Goal: Entertainment & Leisure: Browse casually

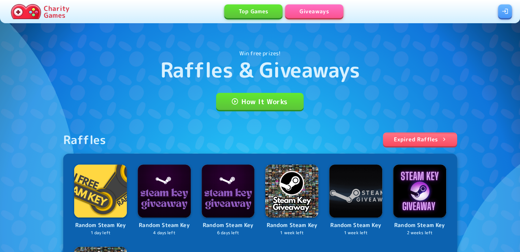
click at [263, 13] on link "Top Games" at bounding box center [253, 11] width 58 height 14
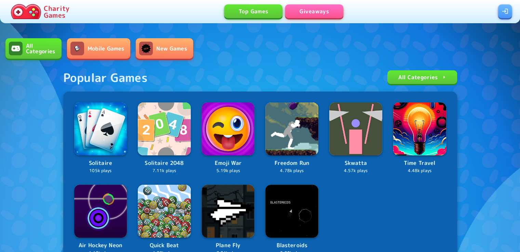
click at [510, 13] on link at bounding box center [505, 11] width 14 height 14
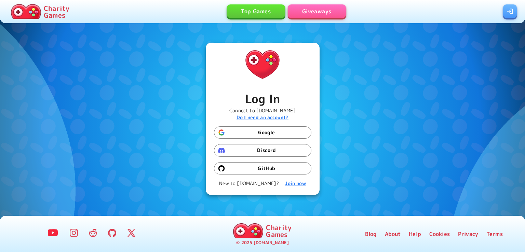
click at [267, 130] on button "Google" at bounding box center [262, 133] width 97 height 13
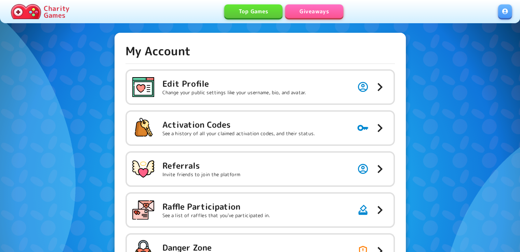
click at [243, 15] on link "Top Games" at bounding box center [253, 11] width 58 height 14
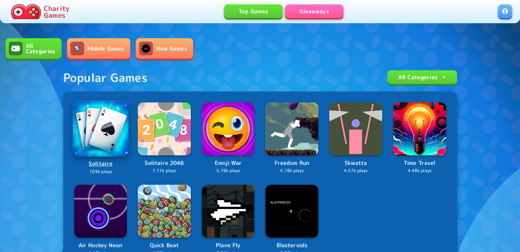
click at [109, 146] on img at bounding box center [100, 128] width 55 height 55
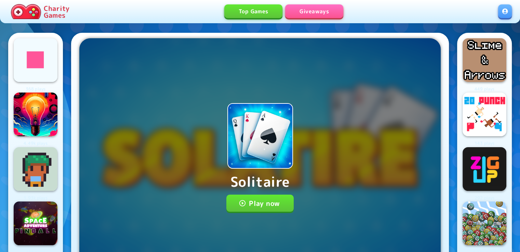
click at [263, 199] on button "Play now" at bounding box center [259, 203] width 67 height 17
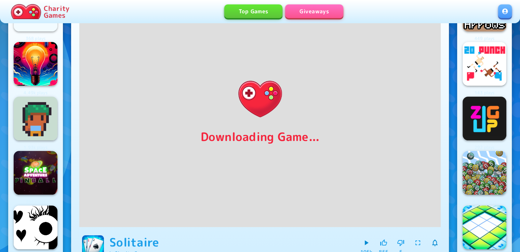
scroll to position [40, 0]
